Goal: Task Accomplishment & Management: Manage account settings

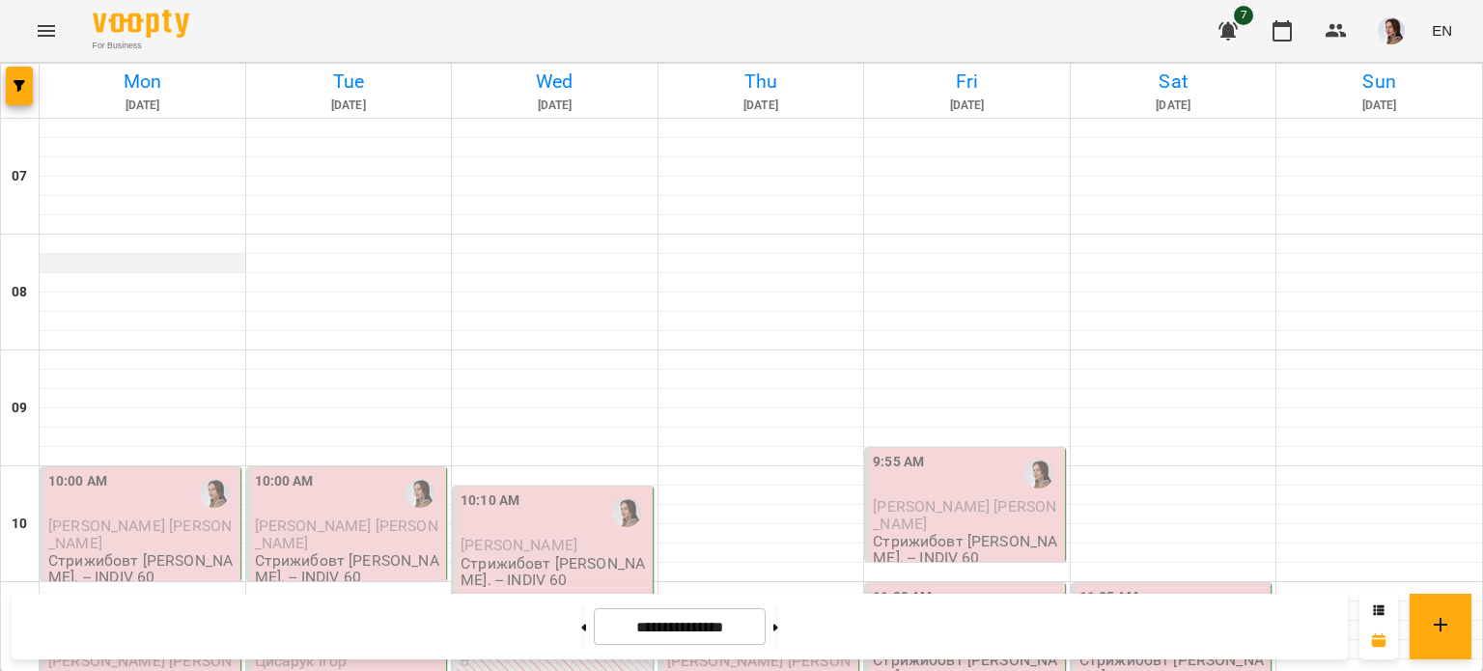
scroll to position [193, 0]
click at [124, 471] on div "10:00 AM" at bounding box center [142, 493] width 188 height 44
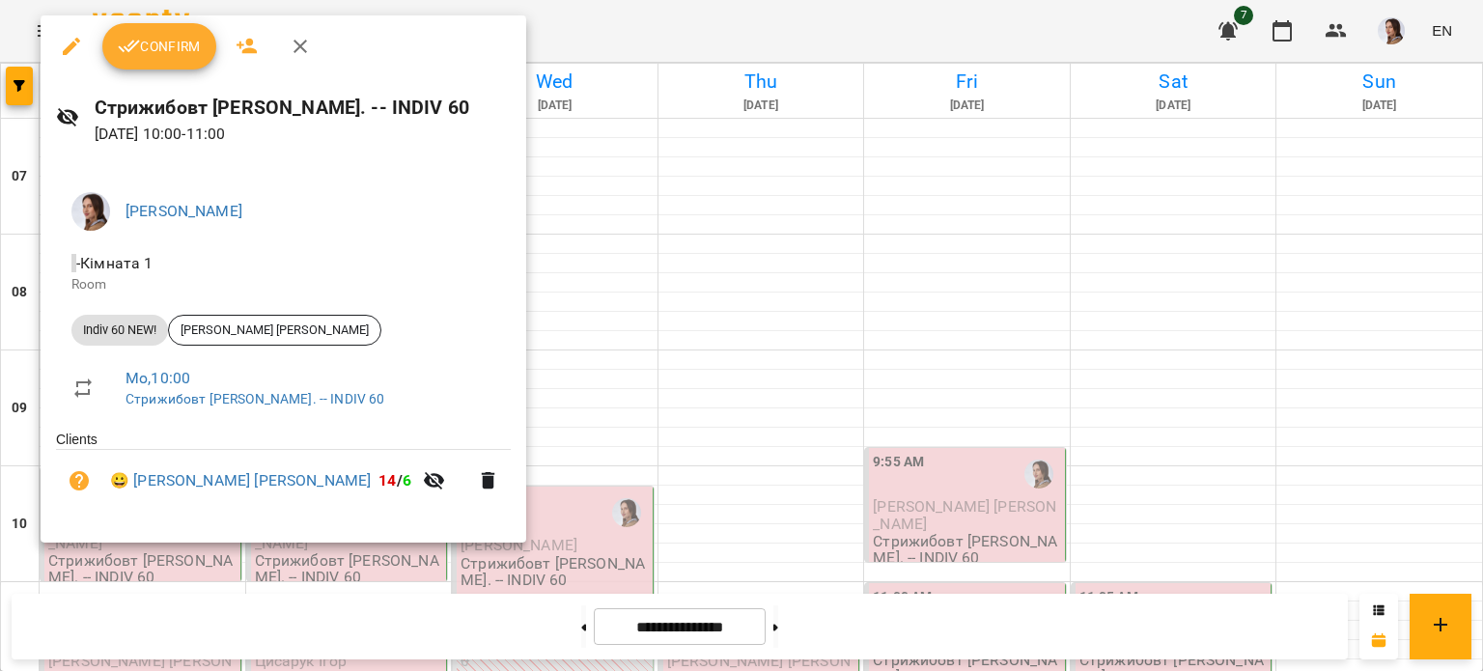
click at [174, 57] on span "Confirm" at bounding box center [159, 46] width 83 height 23
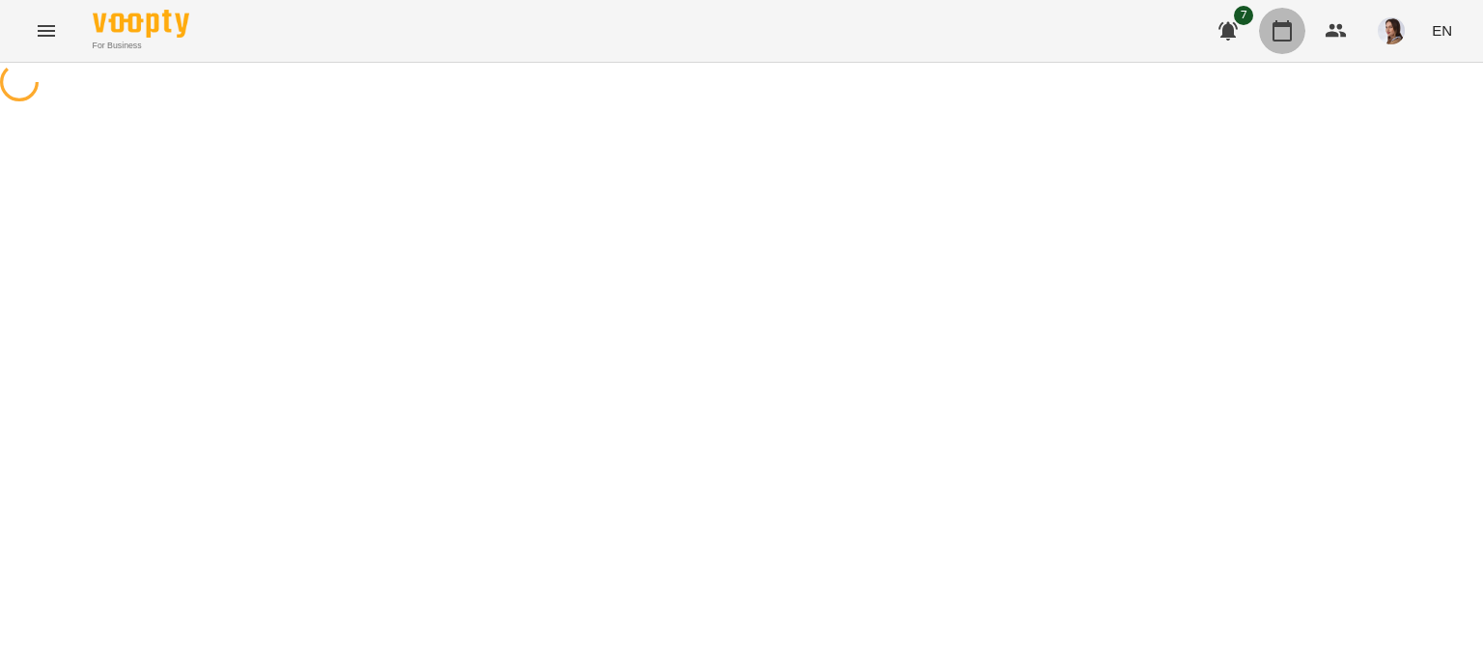
click at [1287, 42] on button "button" at bounding box center [1282, 31] width 46 height 46
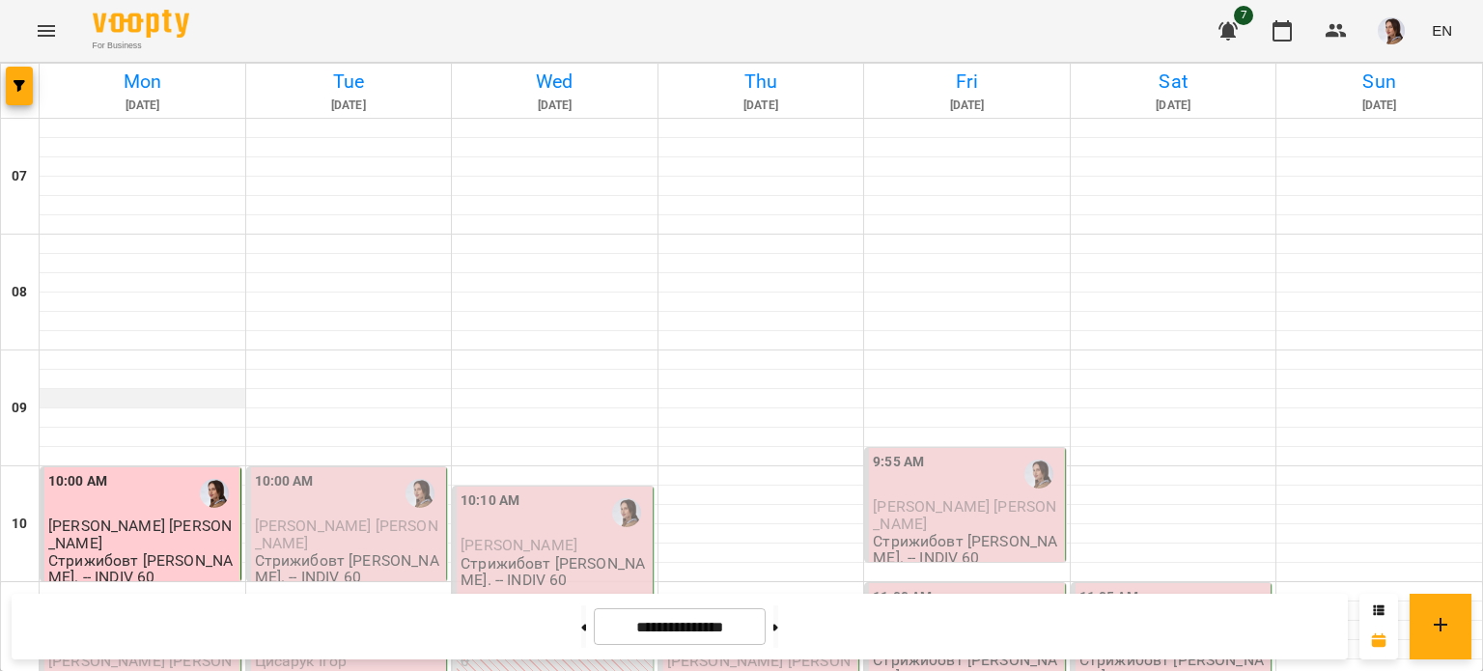
scroll to position [483, 0]
click at [155, 606] on div "11:10 AM" at bounding box center [142, 628] width 188 height 44
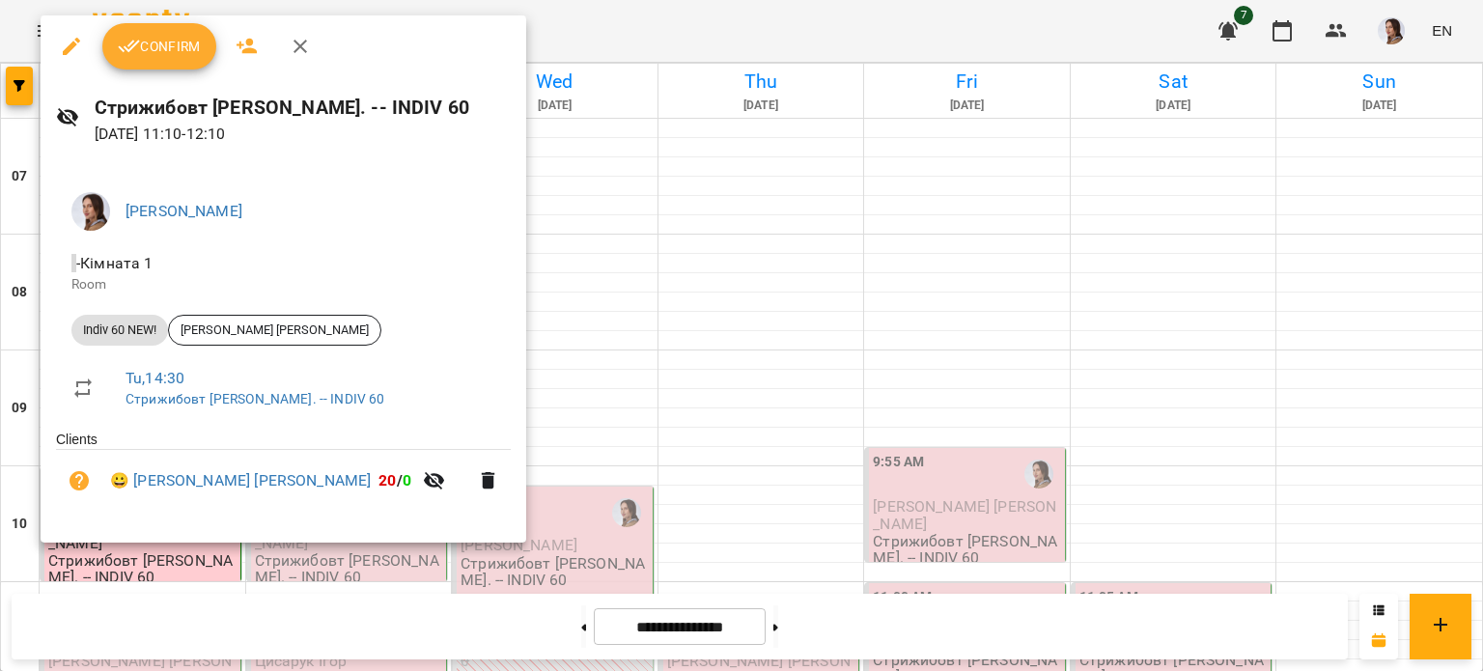
click at [169, 47] on span "Confirm" at bounding box center [159, 46] width 83 height 23
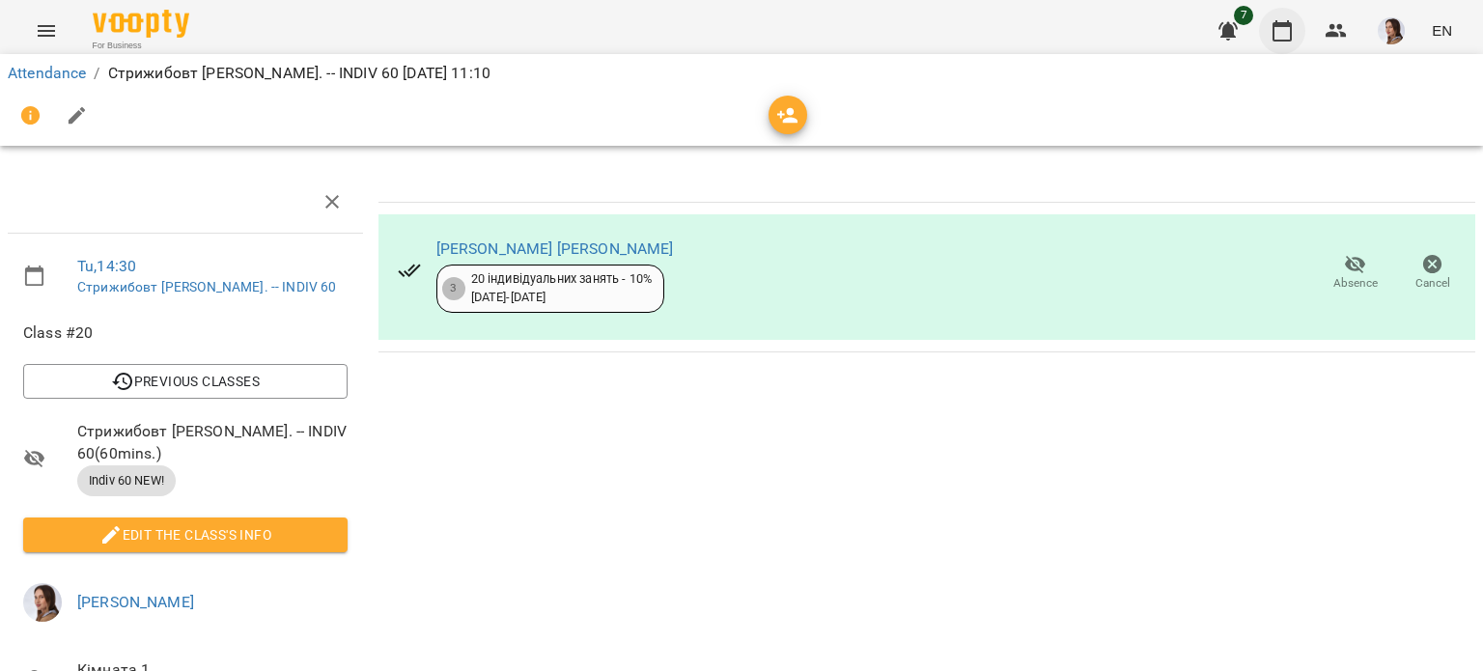
click at [1301, 35] on button "button" at bounding box center [1282, 31] width 46 height 46
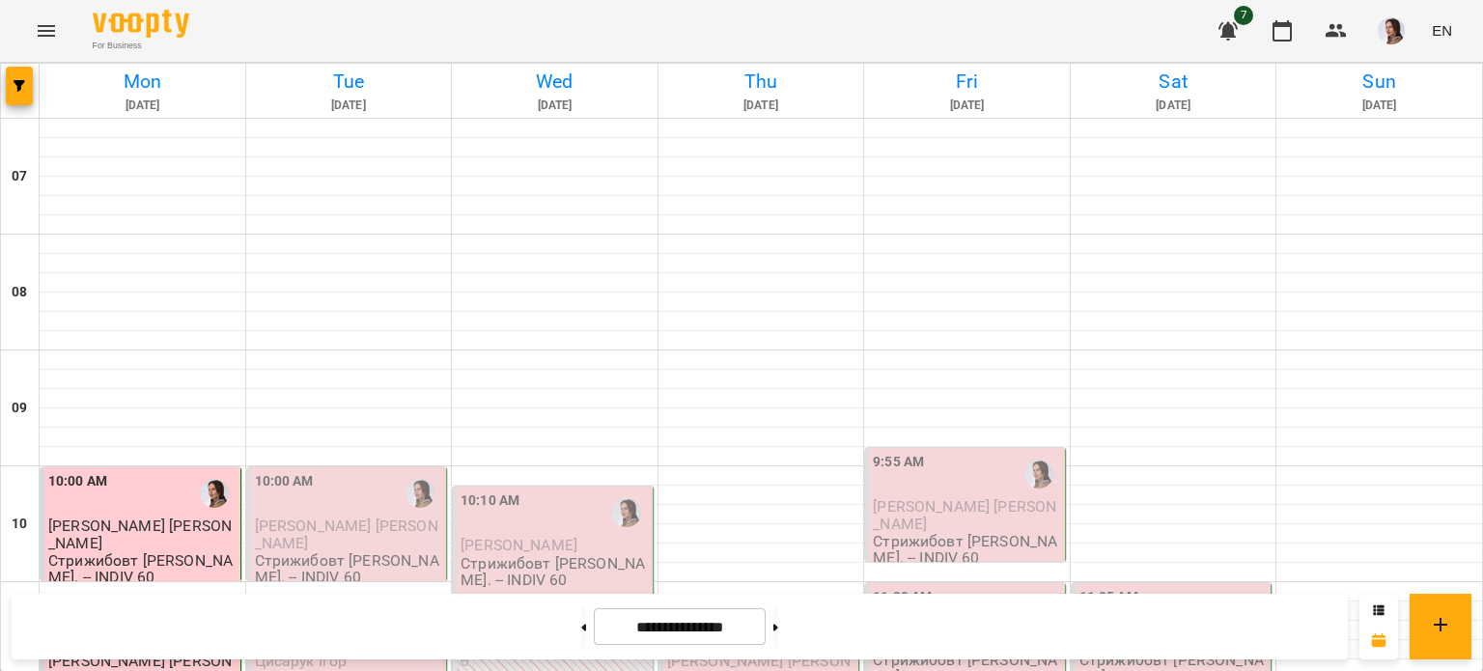
scroll to position [676, 0]
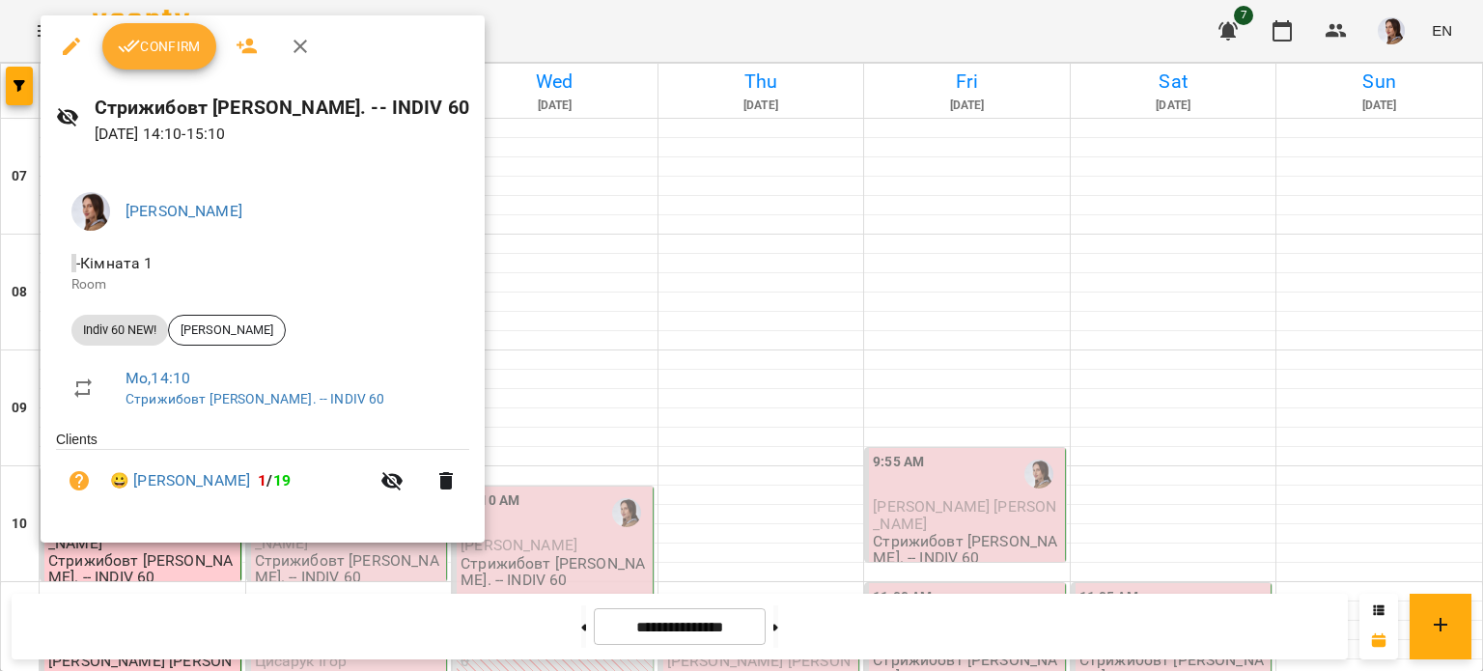
click at [155, 60] on button "Confirm" at bounding box center [159, 46] width 114 height 46
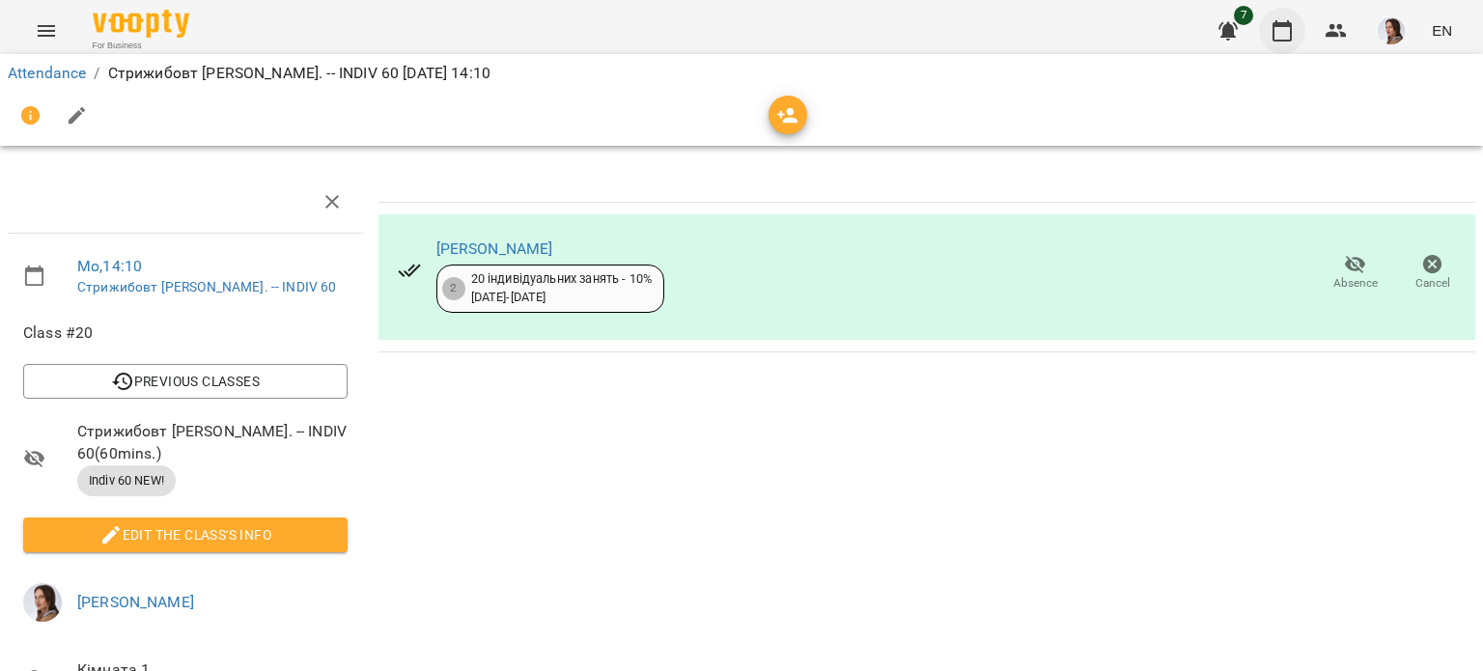
click at [1294, 22] on icon "button" at bounding box center [1282, 30] width 23 height 23
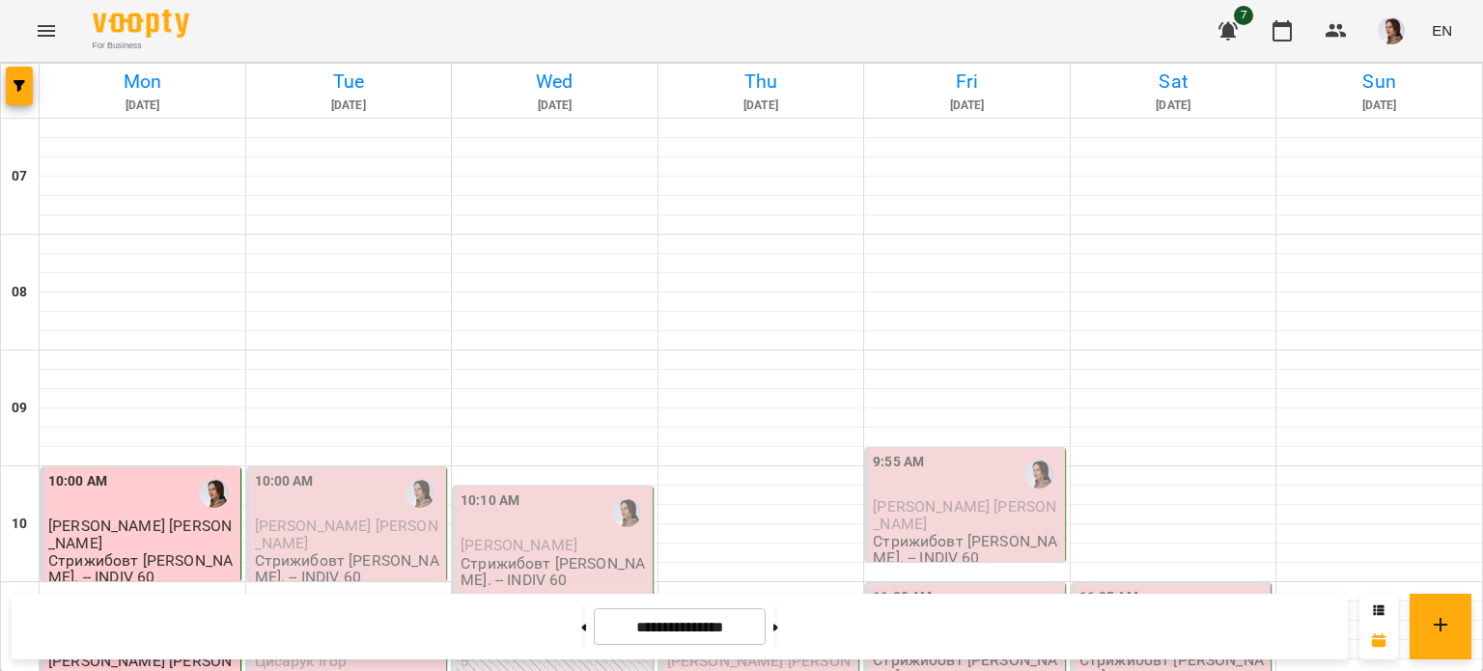
scroll to position [966, 0]
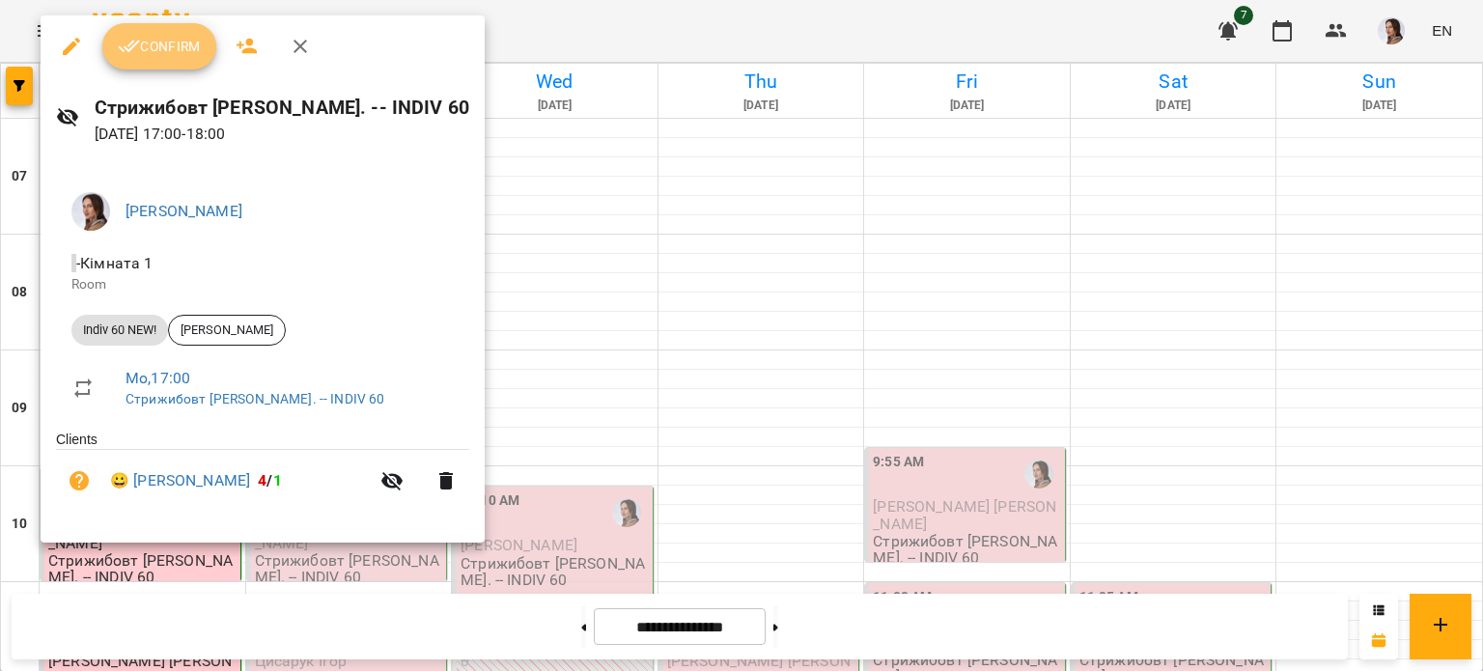
click at [182, 50] on span "Confirm" at bounding box center [159, 46] width 83 height 23
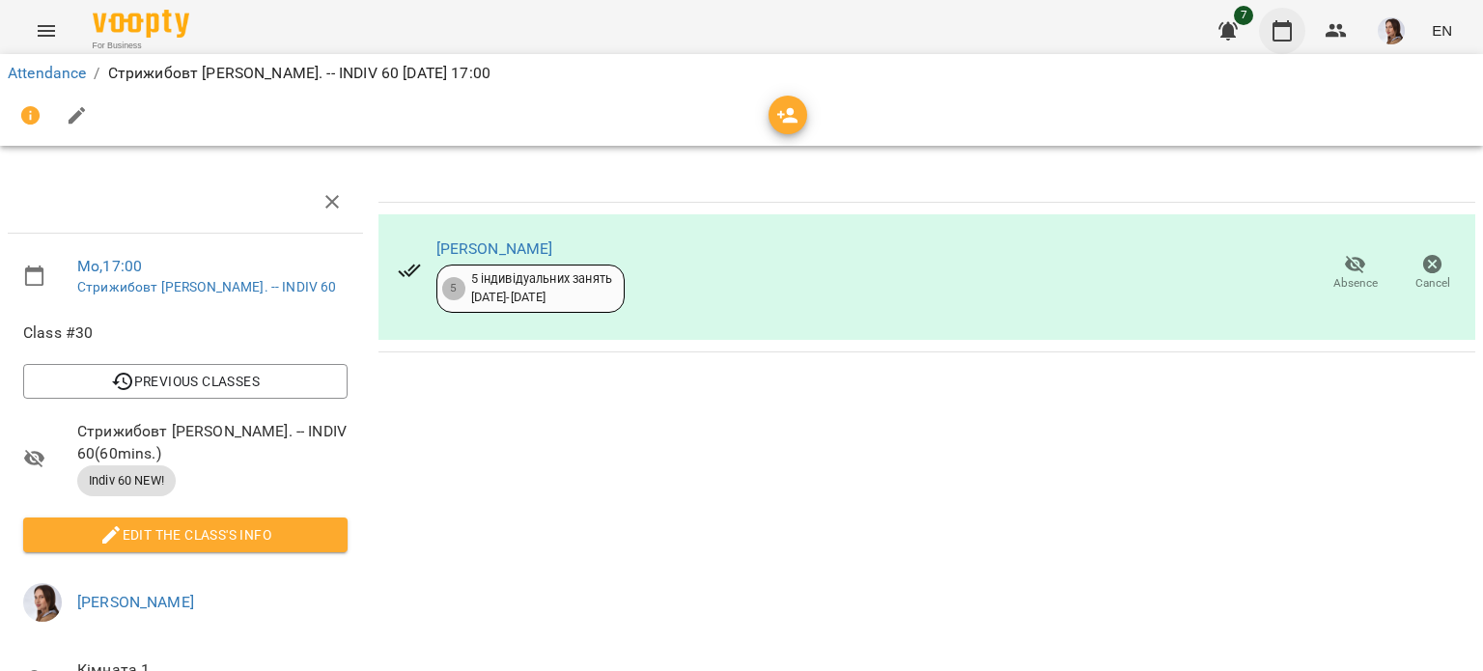
click at [1271, 26] on button "button" at bounding box center [1282, 31] width 46 height 46
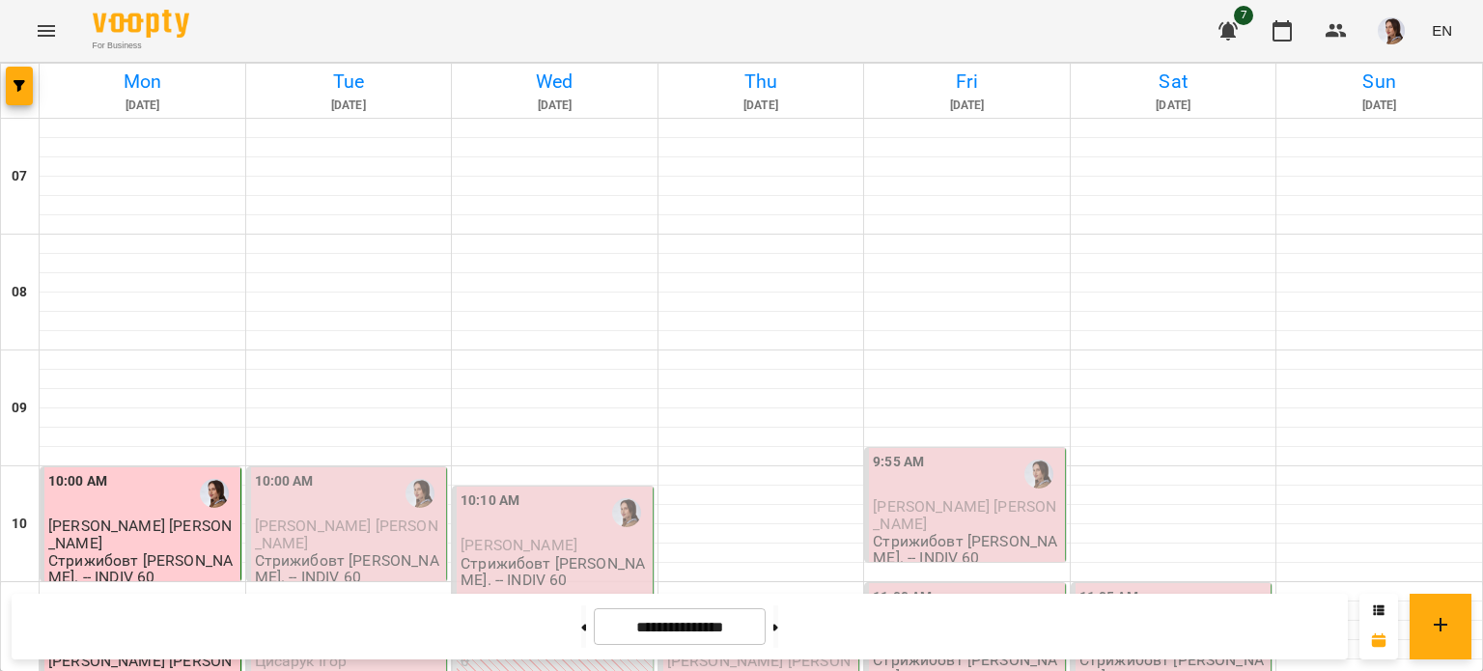
scroll to position [1388, 0]
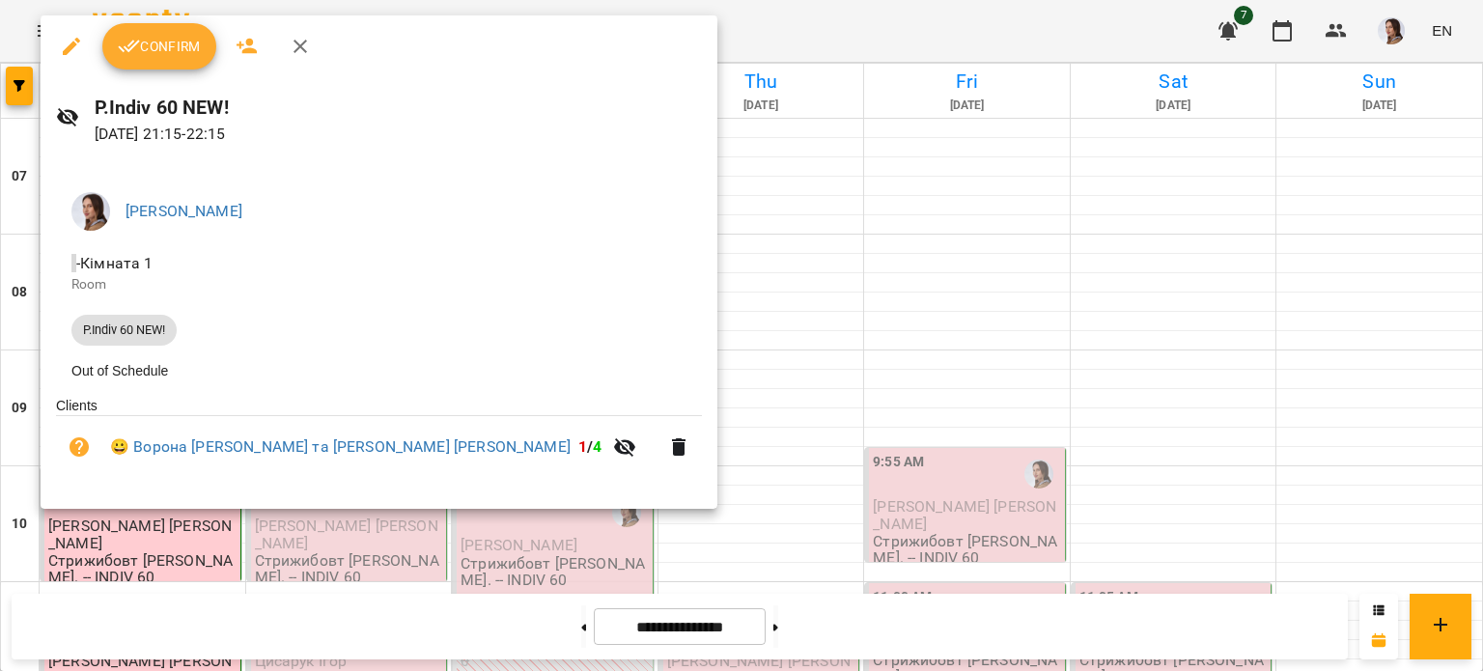
click at [182, 53] on span "Confirm" at bounding box center [159, 46] width 83 height 23
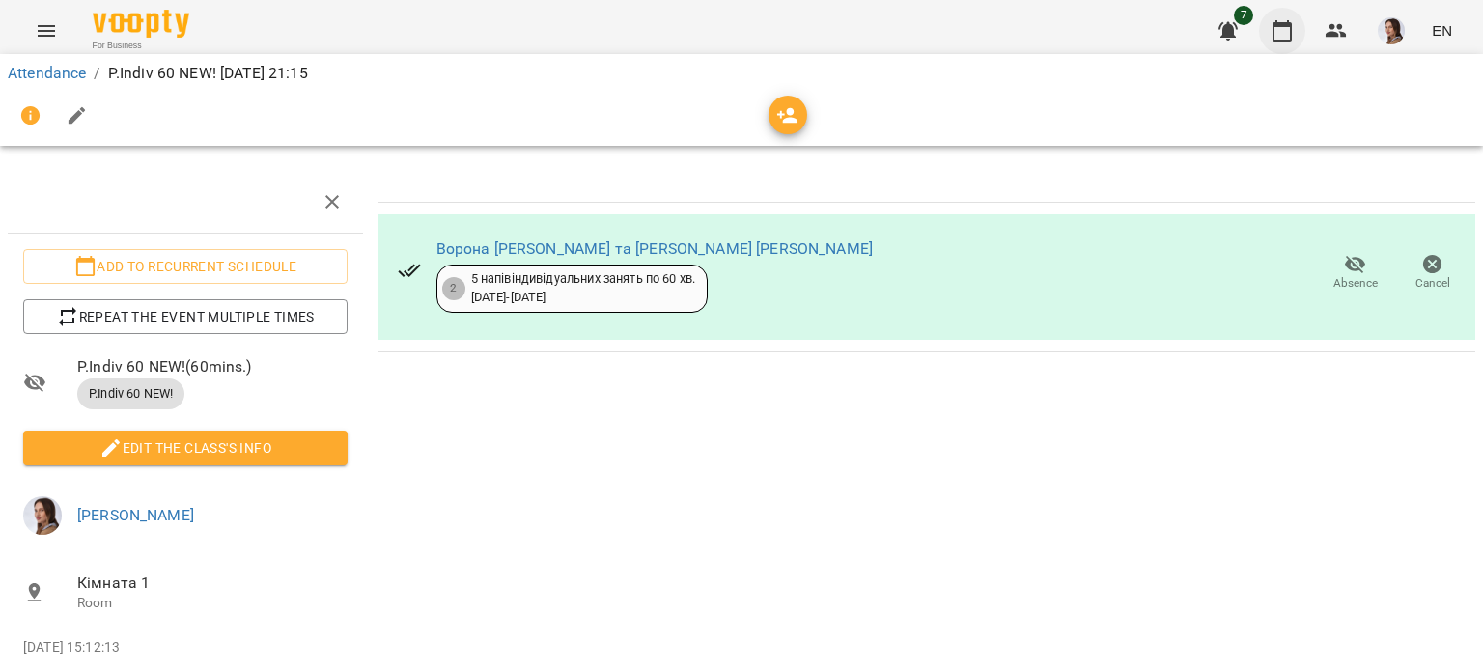
click at [1290, 37] on icon "button" at bounding box center [1282, 30] width 23 height 23
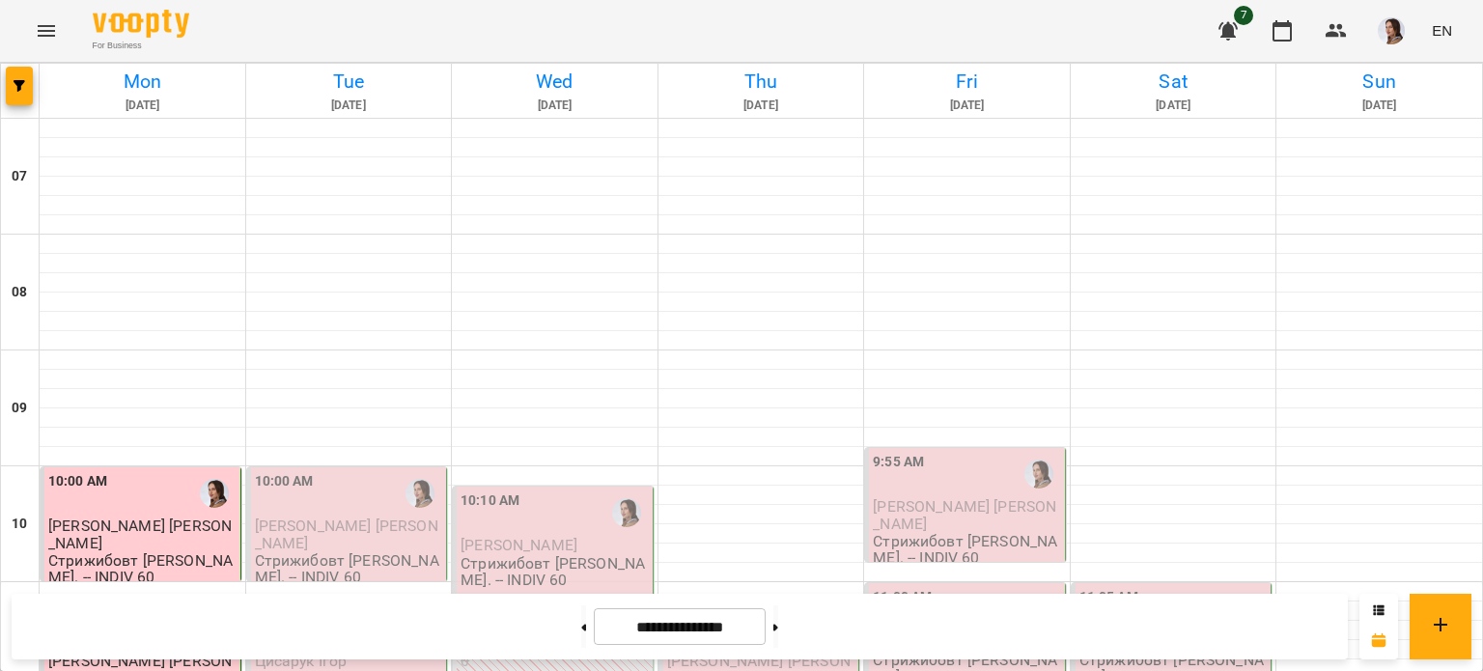
scroll to position [1352, 0]
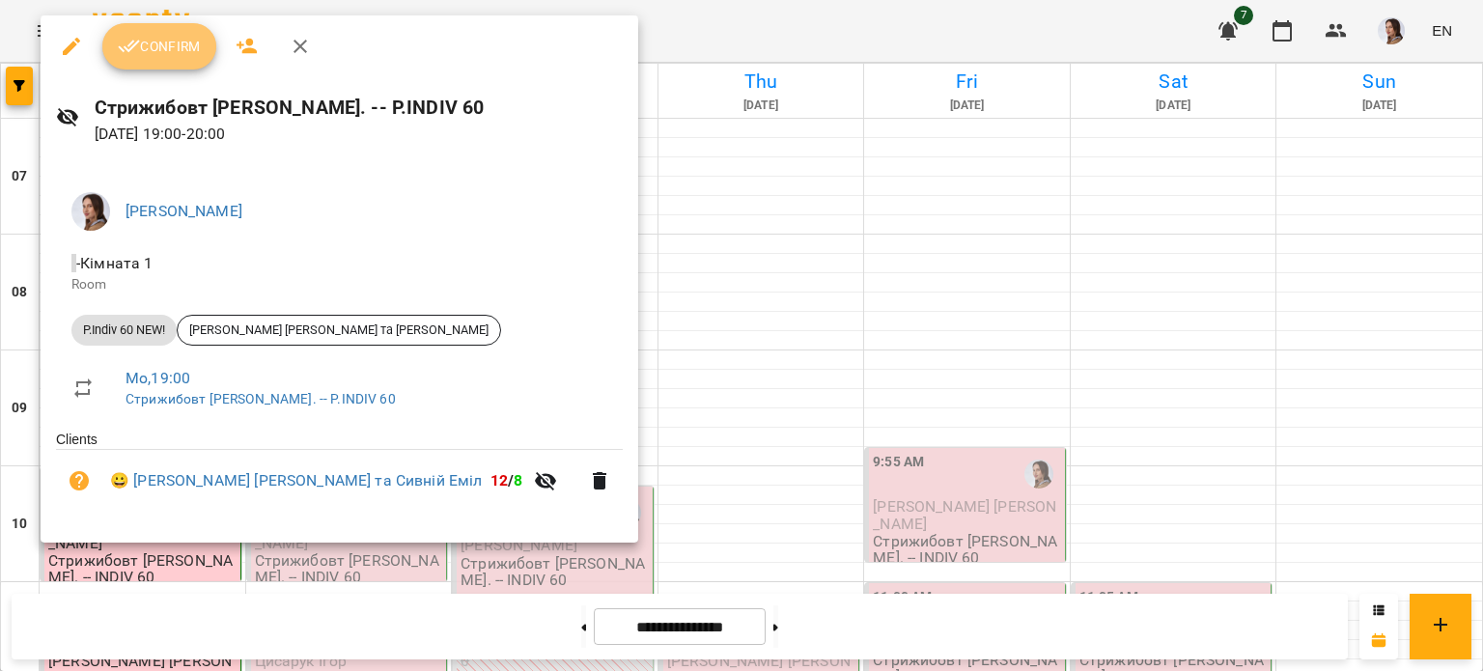
click at [188, 50] on span "Confirm" at bounding box center [159, 46] width 83 height 23
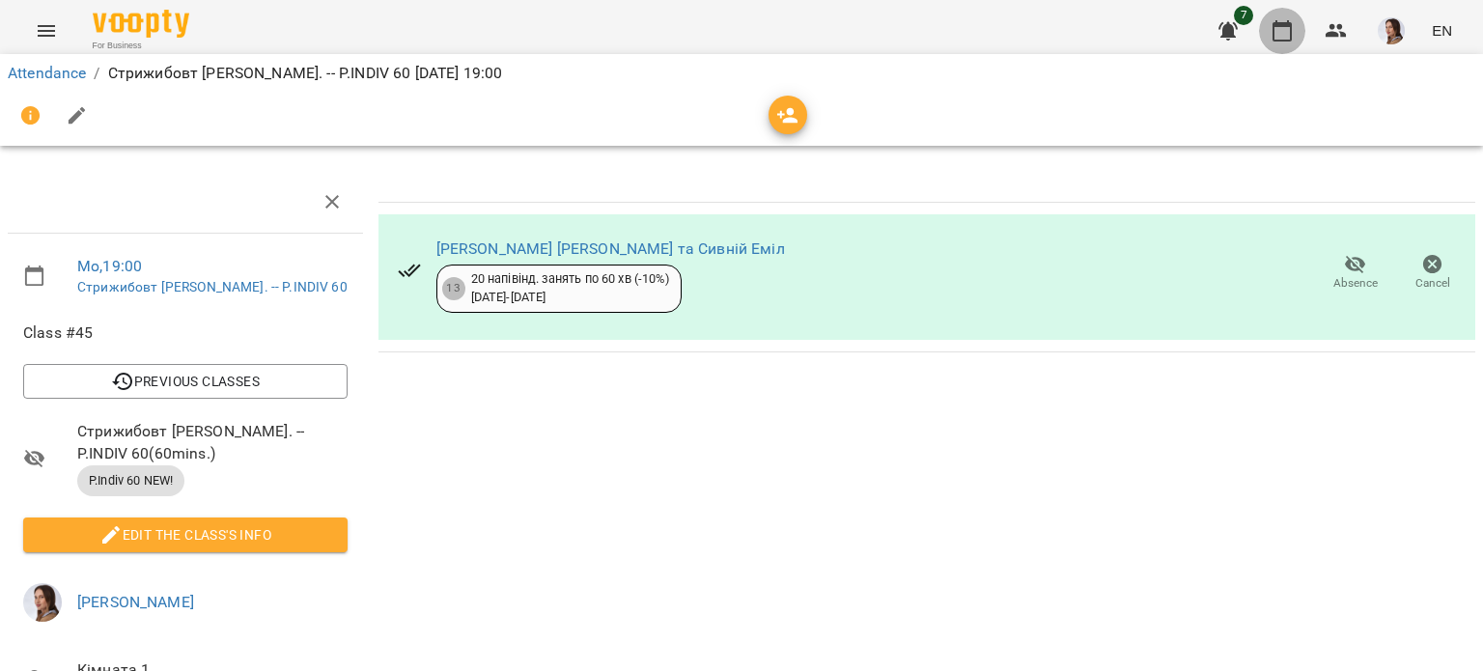
click at [1289, 35] on icon "button" at bounding box center [1282, 30] width 23 height 23
